Goal: Find specific page/section: Find specific page/section

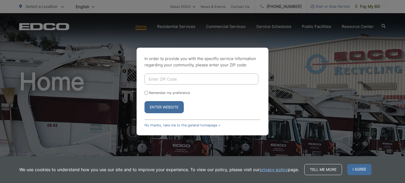
click at [164, 79] on input "Enter ZIP Code" at bounding box center [201, 78] width 114 height 11
type input "92019"
click at [146, 91] on input "Remember my preference" at bounding box center [145, 92] width 3 height 3
checkbox input "true"
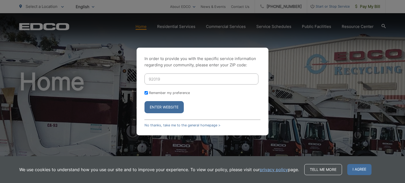
click at [153, 107] on button "Enter Website" at bounding box center [163, 107] width 39 height 12
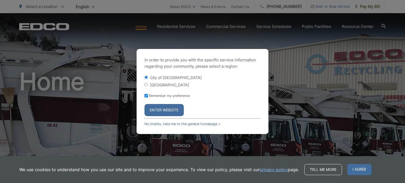
click at [145, 86] on input "[GEOGRAPHIC_DATA]" at bounding box center [145, 84] width 3 height 3
radio input "true"
click at [156, 108] on button "Enter Website" at bounding box center [163, 110] width 39 height 12
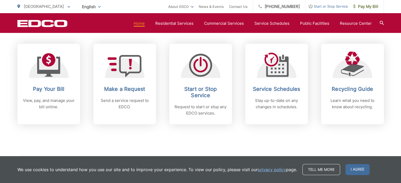
scroll to position [211, 0]
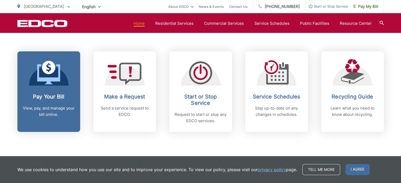
click at [44, 83] on icon at bounding box center [48, 73] width 23 height 24
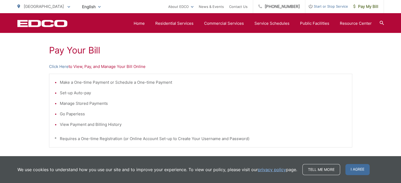
scroll to position [79, 0]
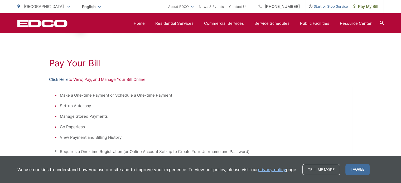
click at [58, 79] on link "Click Here" at bounding box center [58, 79] width 19 height 6
